Goal: Navigation & Orientation: Find specific page/section

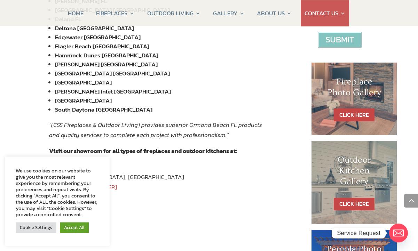
scroll to position [295, 0]
click at [350, 112] on link "CLICK HERE" at bounding box center [354, 115] width 41 height 13
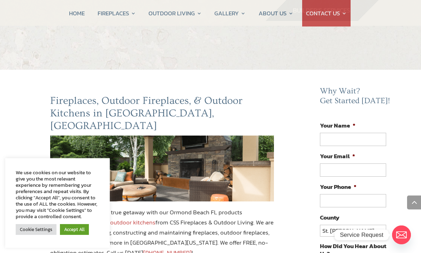
scroll to position [318, 0]
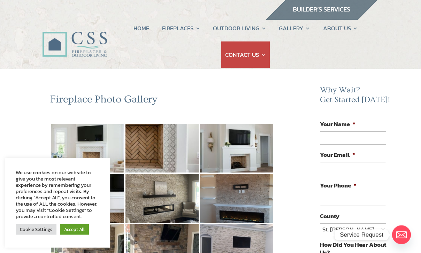
click at [36, 228] on link "Cookie Settings" at bounding box center [36, 229] width 41 height 11
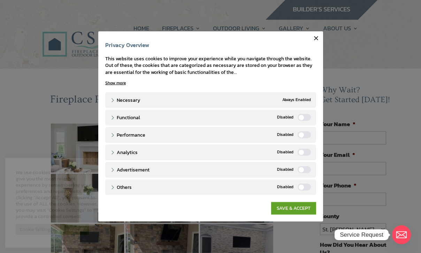
click at [307, 118] on label "Functional" at bounding box center [303, 117] width 13 height 7
click at [0, 0] on input "Functional" at bounding box center [0, 0] width 0 height 0
click at [303, 135] on label "Performance" at bounding box center [303, 134] width 13 height 7
click at [0, 0] on input "Performance" at bounding box center [0, 0] width 0 height 0
click at [307, 118] on label "Functional" at bounding box center [303, 117] width 13 height 7
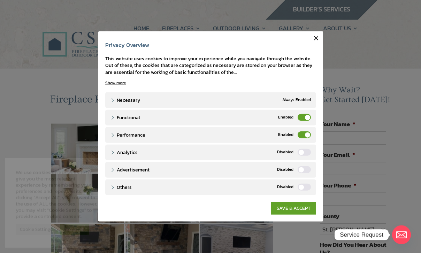
click at [0, 0] on input "Functional" at bounding box center [0, 0] width 0 height 0
click at [302, 138] on label "Performance" at bounding box center [303, 134] width 13 height 7
click at [0, 0] on input "Performance" at bounding box center [0, 0] width 0 height 0
click at [315, 40] on icon "button" at bounding box center [315, 38] width 7 height 7
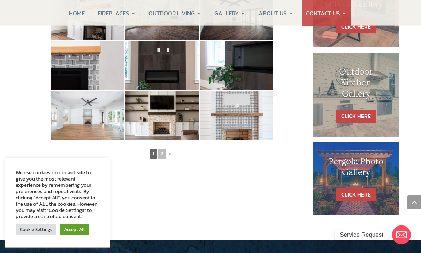
scroll to position [385, 0]
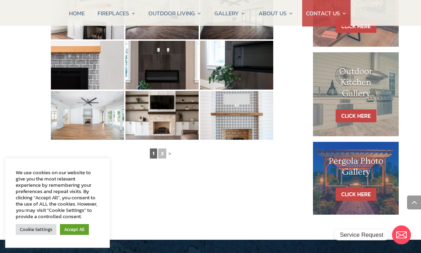
click at [161, 157] on link "2" at bounding box center [162, 153] width 8 height 10
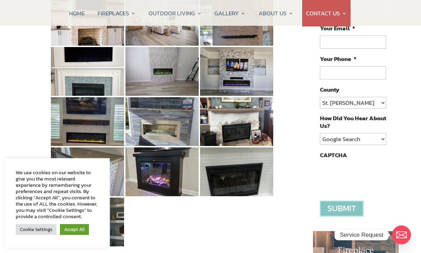
scroll to position [0, 0]
